Goal: Book appointment/travel/reservation

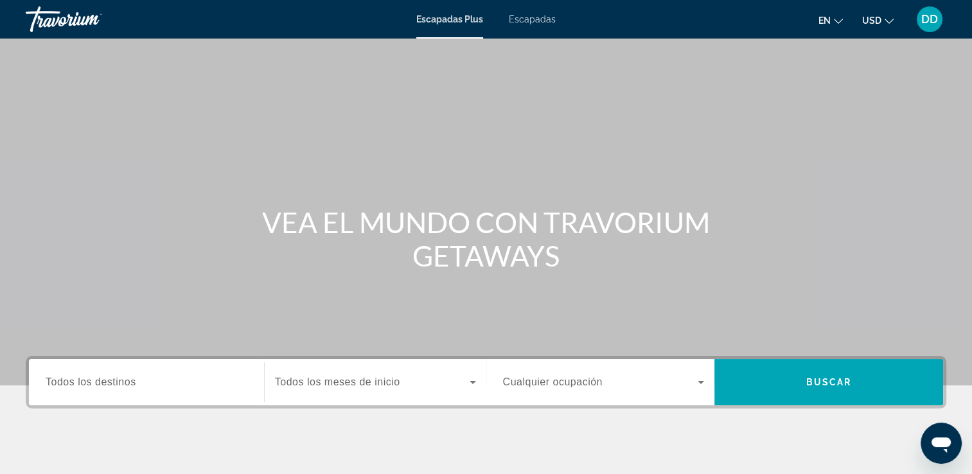
click at [933, 14] on span "DD" at bounding box center [929, 19] width 17 height 13
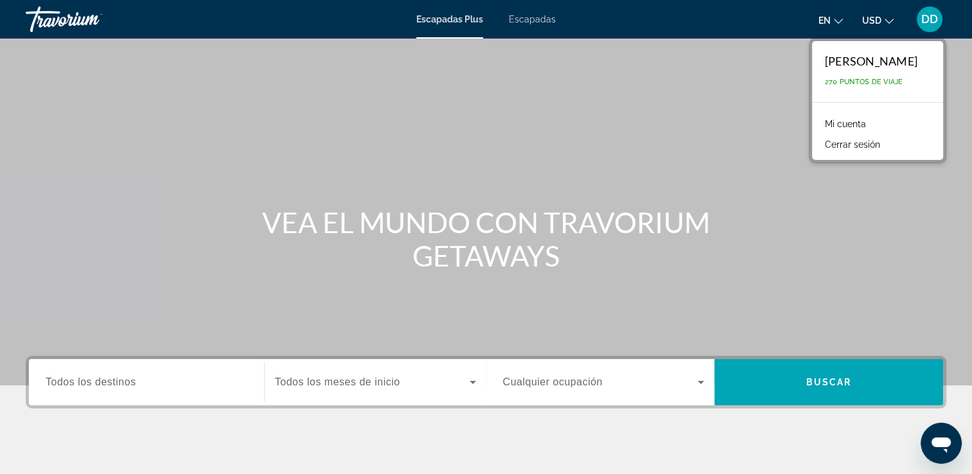
click at [824, 83] on span "270 Puntos de Viaje" at bounding box center [863, 82] width 78 height 8
click at [922, 291] on div "Contenido principal" at bounding box center [486, 192] width 972 height 385
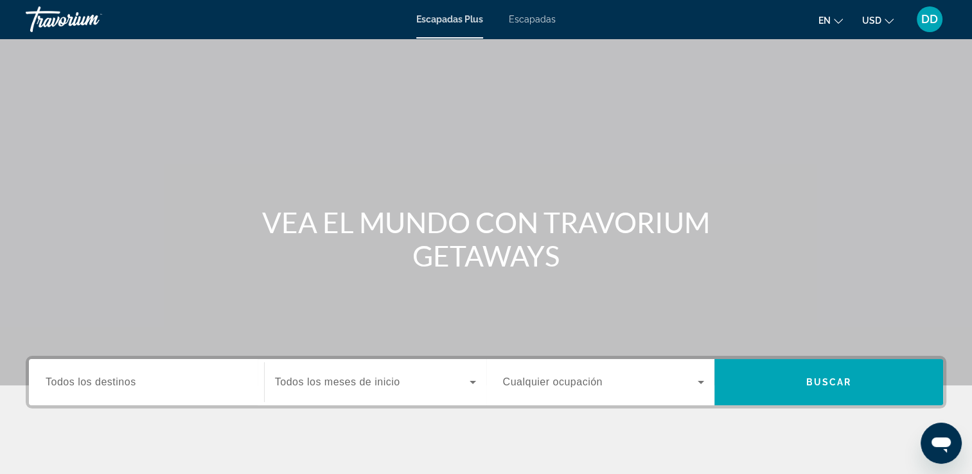
scroll to position [220, 0]
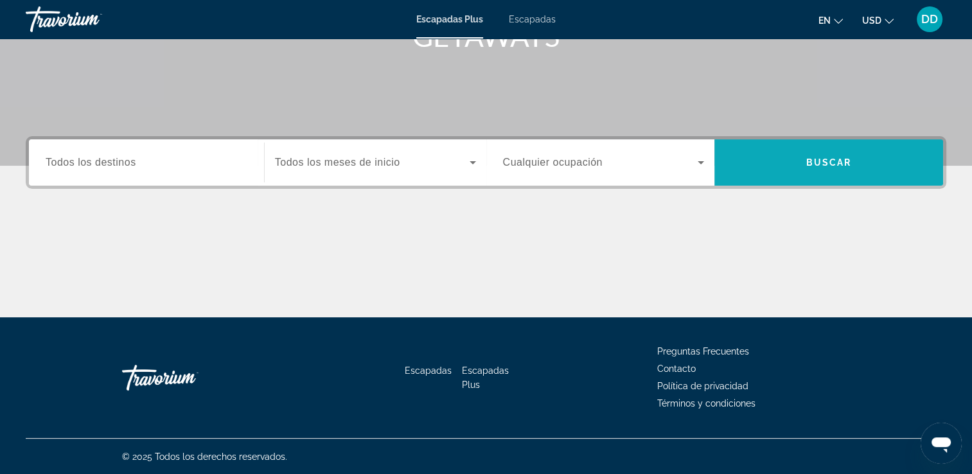
click at [783, 164] on span "Buscar" at bounding box center [828, 162] width 229 height 31
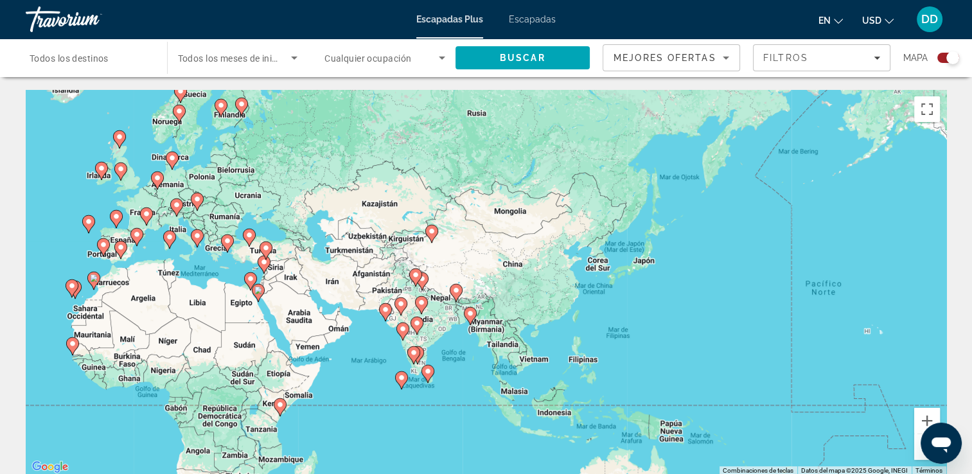
drag, startPoint x: 884, startPoint y: 423, endPoint x: 419, endPoint y: 433, distance: 465.0
click at [419, 433] on div "Para activar la función de arrastre con el teclado, pulsa Alt + Intro. Cuando h…" at bounding box center [486, 282] width 920 height 385
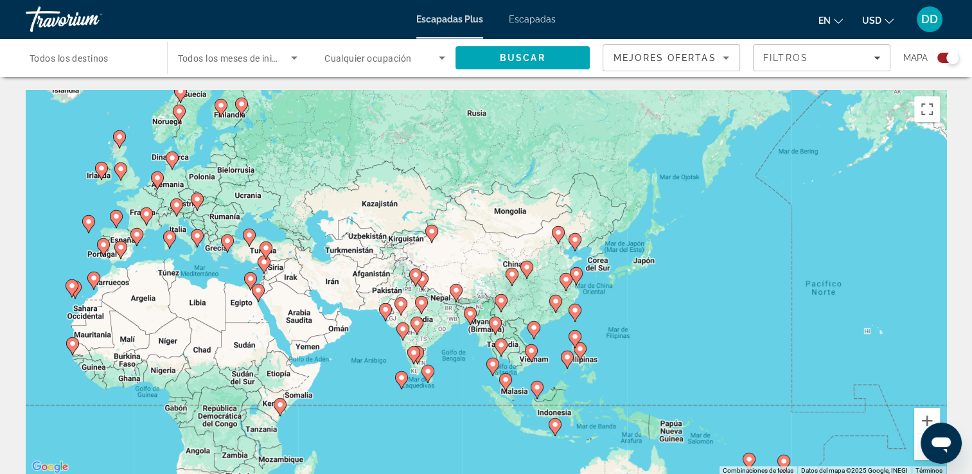
click at [397, 380] on image "Contenido principal" at bounding box center [401, 378] width 8 height 8
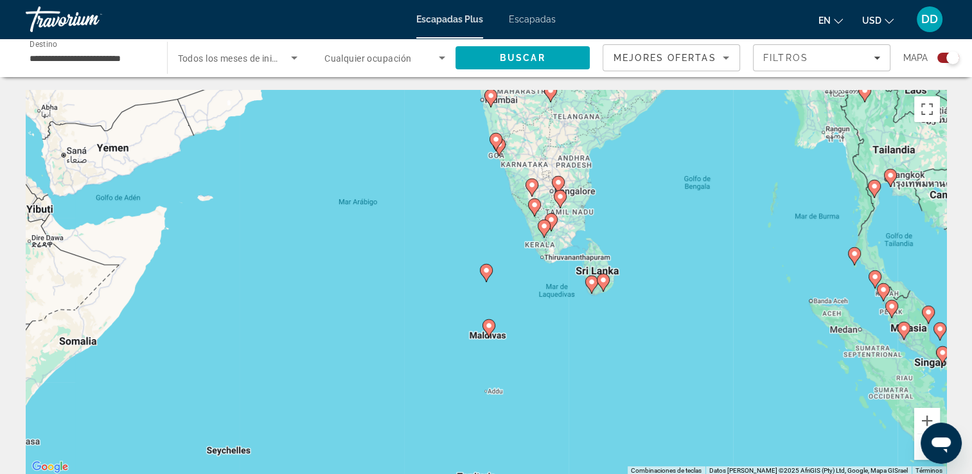
click at [489, 328] on image "Contenido principal" at bounding box center [489, 326] width 8 height 8
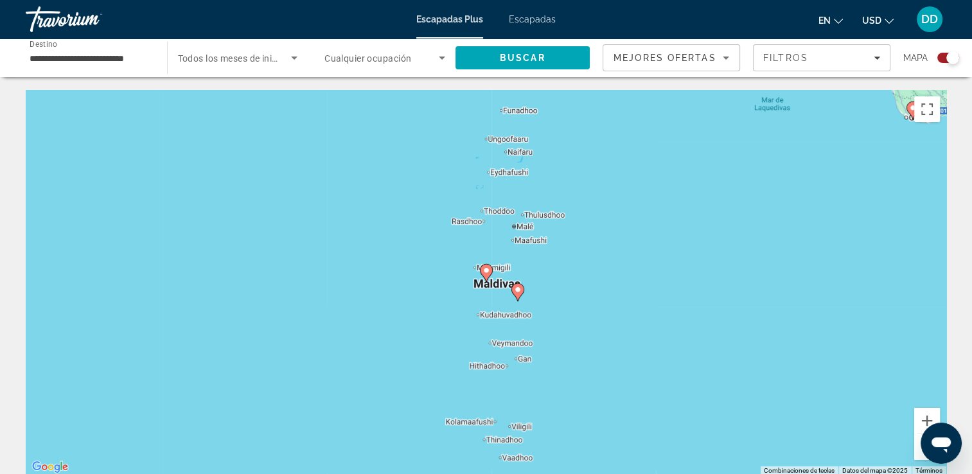
click at [487, 279] on icon "Contenido principal" at bounding box center [486, 273] width 13 height 18
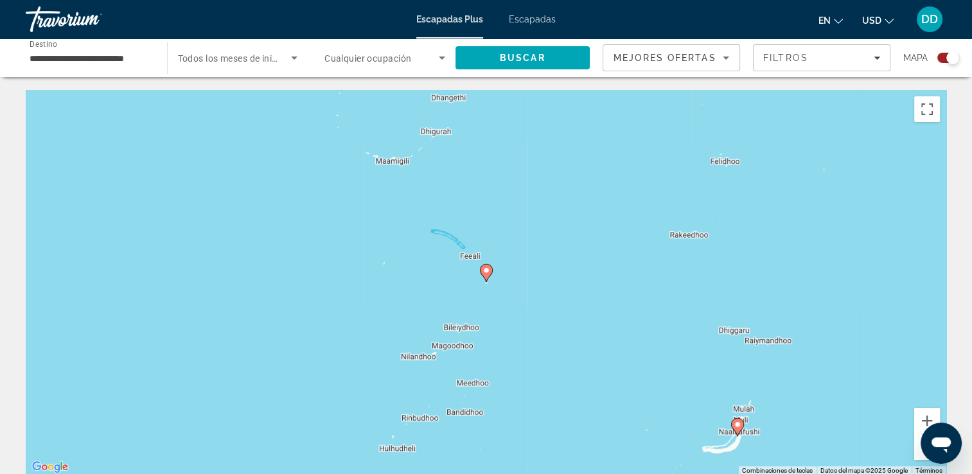
click at [485, 270] on image "Contenido principal" at bounding box center [486, 270] width 8 height 8
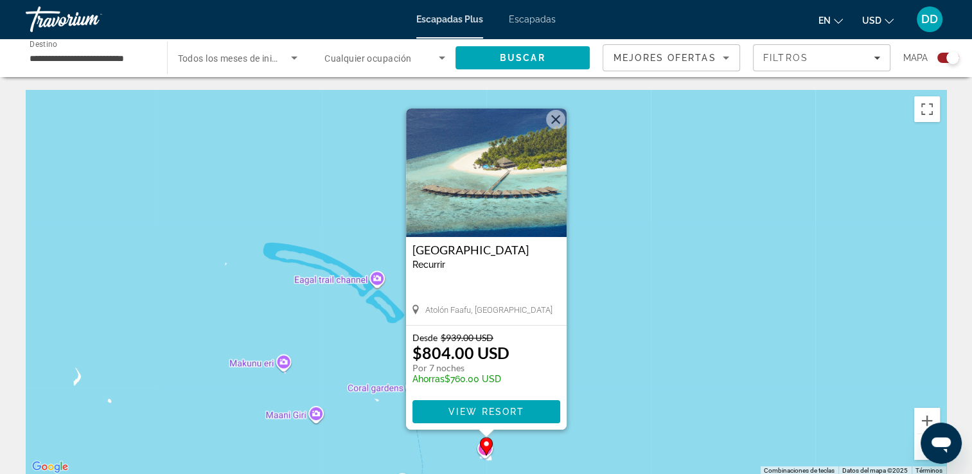
click at [622, 316] on div "Para activar la función de arrastre con el teclado, pulsa Alt + Intro. Cuando h…" at bounding box center [486, 282] width 920 height 385
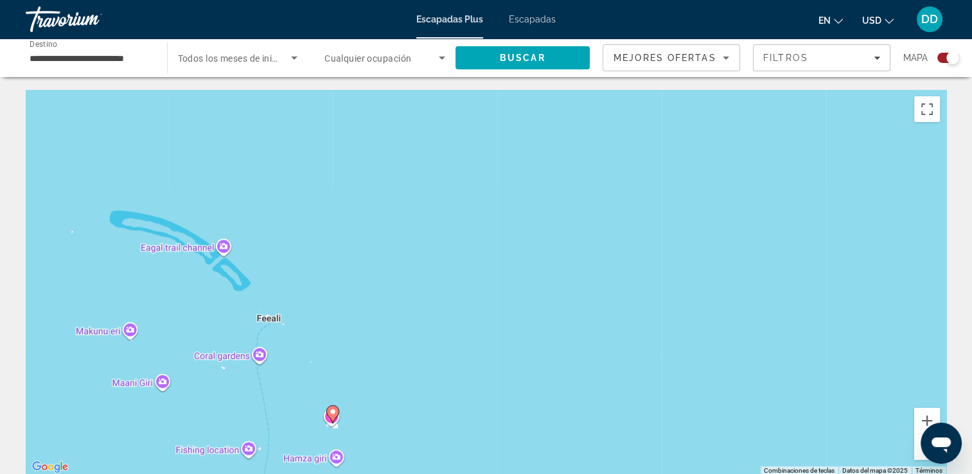
drag, startPoint x: 622, startPoint y: 316, endPoint x: 509, endPoint y: 257, distance: 127.2
click at [509, 257] on div "Para activar la función de arrastre con el teclado, pulsa Alt + Intro. Cuando h…" at bounding box center [486, 282] width 920 height 385
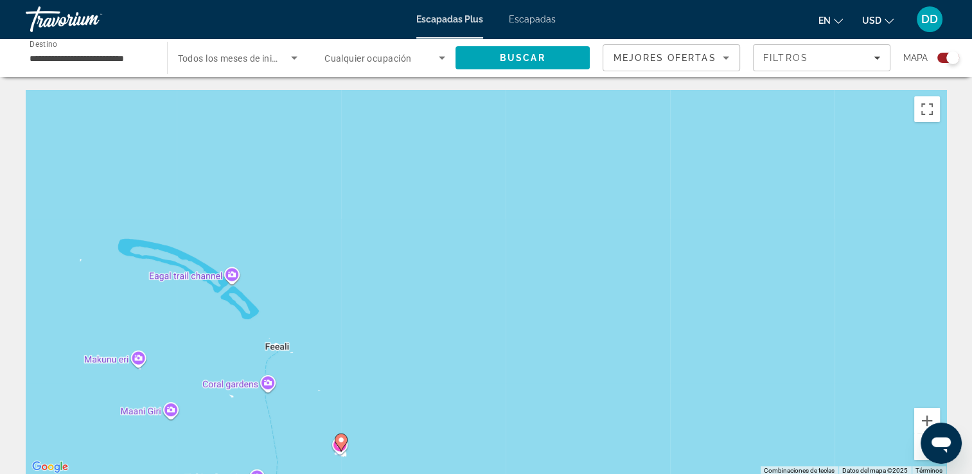
click at [442, 207] on div "Para activar la función de arrastre con el teclado, pulsa Alt + Intro. Cuando h…" at bounding box center [486, 282] width 920 height 385
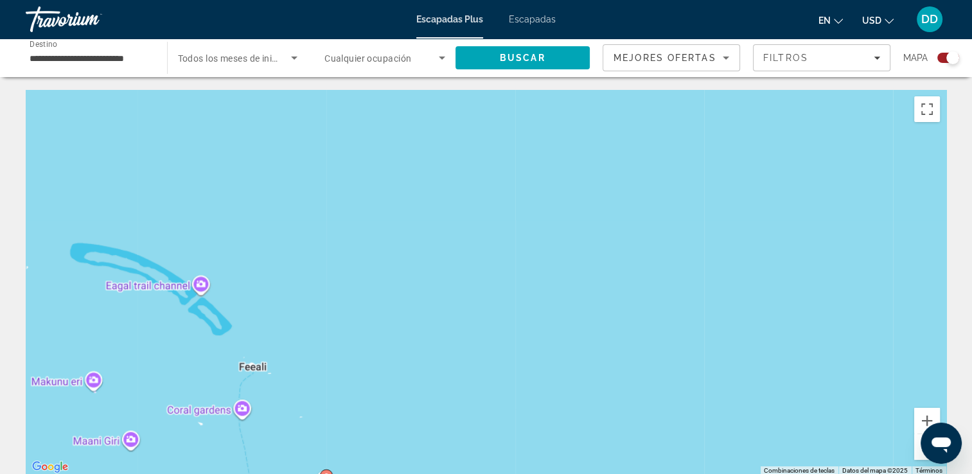
click at [442, 207] on div "Para activar la función de arrastre con el teclado, pulsa Alt + Intro. Cuando h…" at bounding box center [486, 282] width 920 height 385
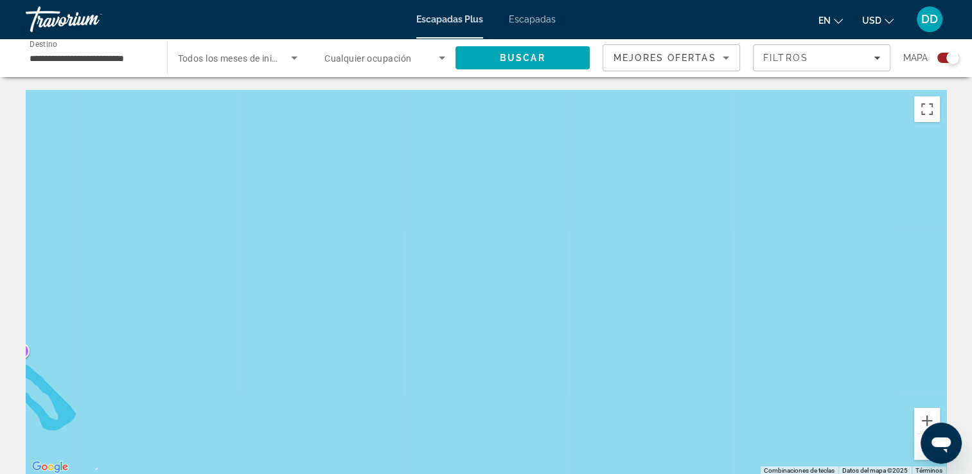
click at [446, 194] on div "Contenido principal" at bounding box center [486, 282] width 920 height 385
click at [65, 62] on input "**********" at bounding box center [90, 58] width 121 height 15
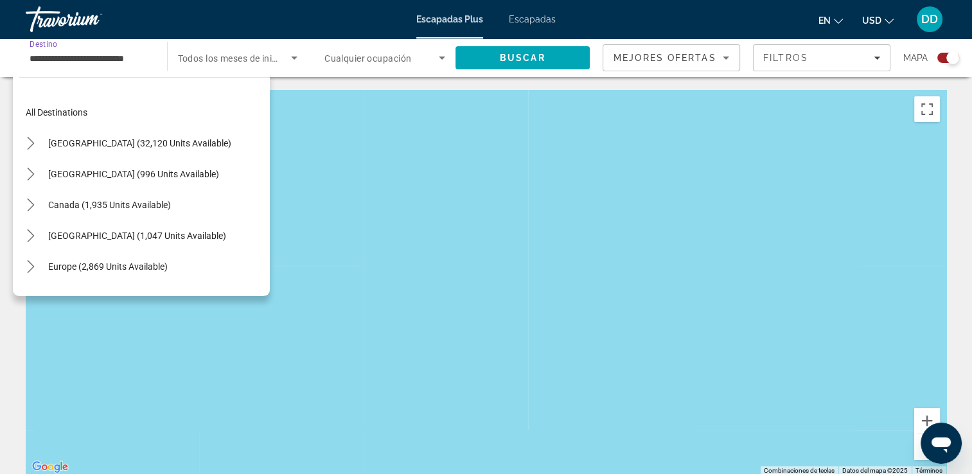
scroll to position [415, 0]
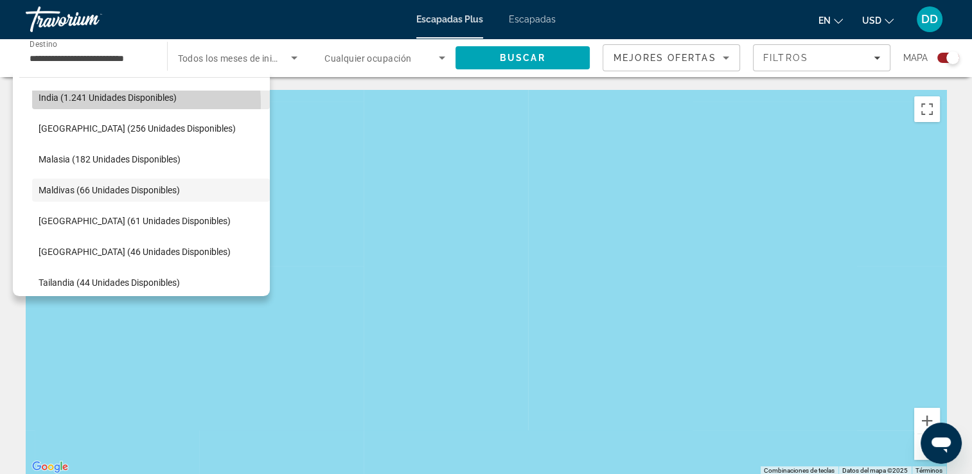
click at [103, 103] on span "Selecciona destino: India (1.241 unidades disponibles)" at bounding box center [151, 97] width 238 height 31
type input "**********"
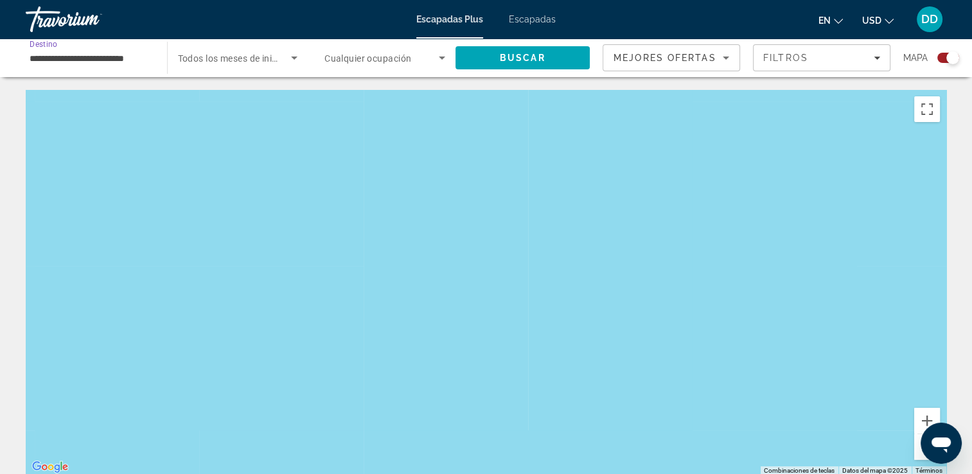
click at [110, 55] on input "**********" at bounding box center [90, 58] width 121 height 15
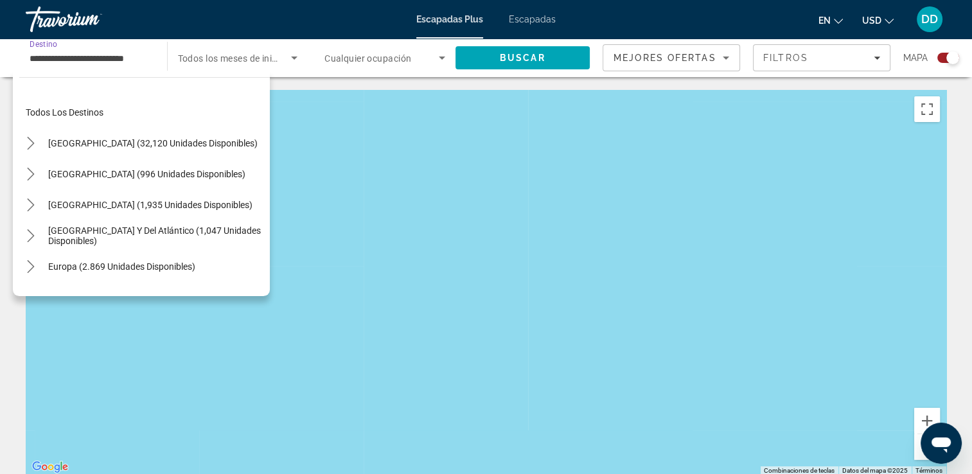
scroll to position [323, 0]
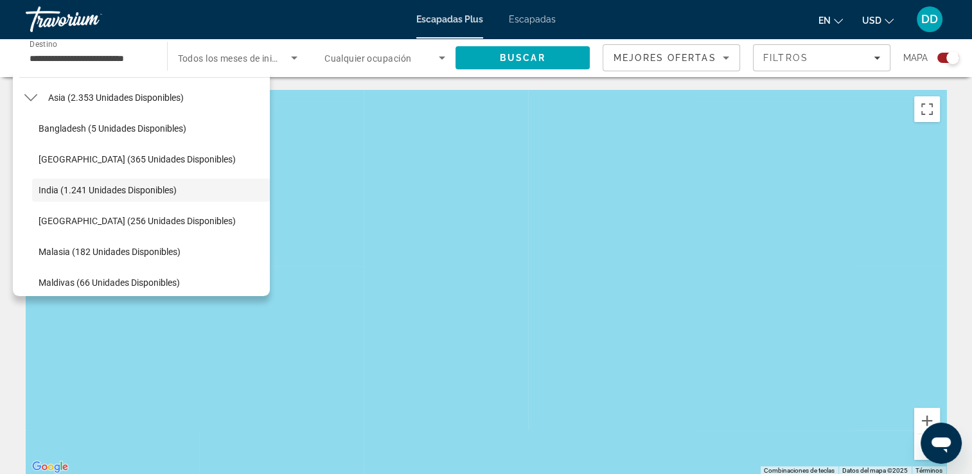
click at [598, 239] on div "Contenido principal" at bounding box center [486, 282] width 920 height 385
